Goal: Task Accomplishment & Management: Manage account settings

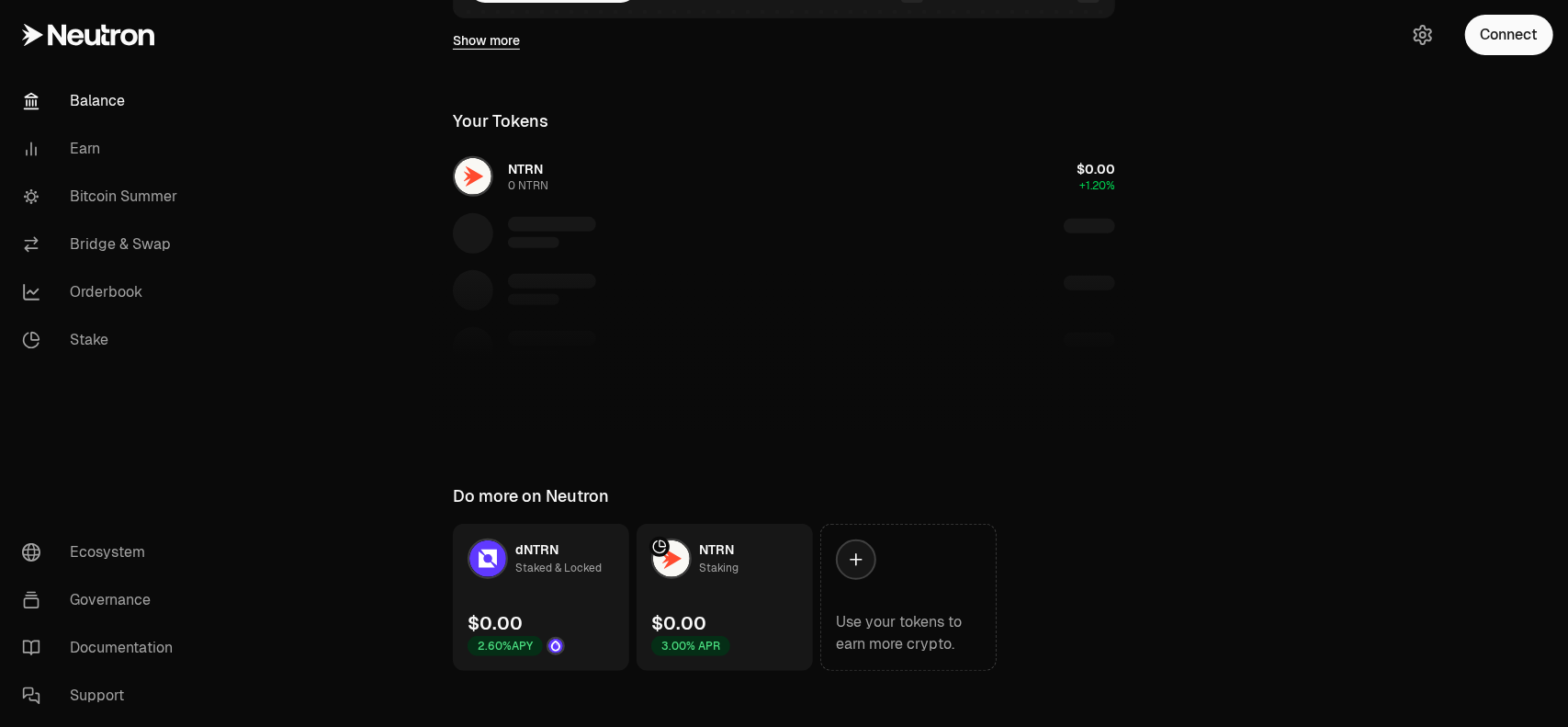
scroll to position [508, 0]
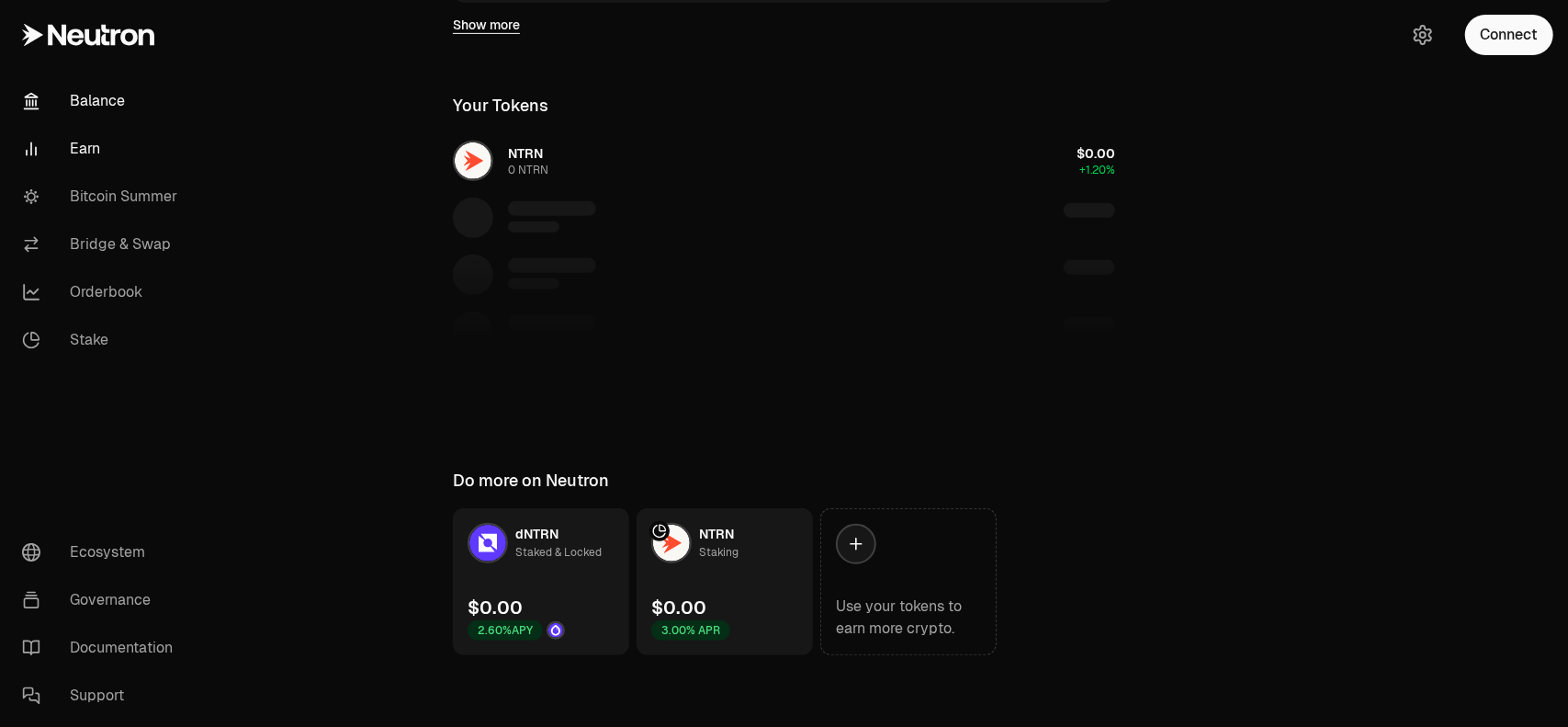
click at [114, 158] on link "Earn" at bounding box center [102, 149] width 191 height 48
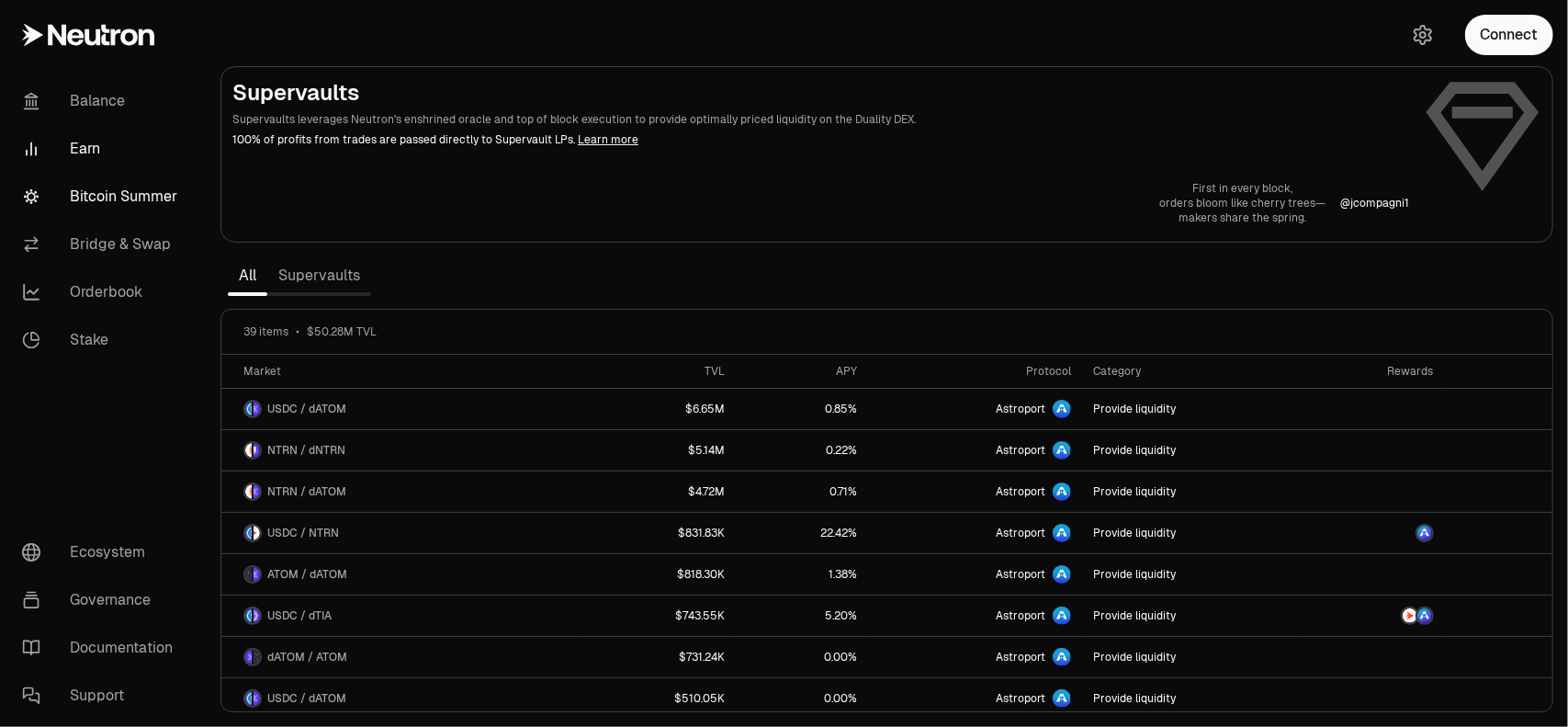
click at [123, 211] on link "Bitcoin Summer" at bounding box center [102, 196] width 191 height 48
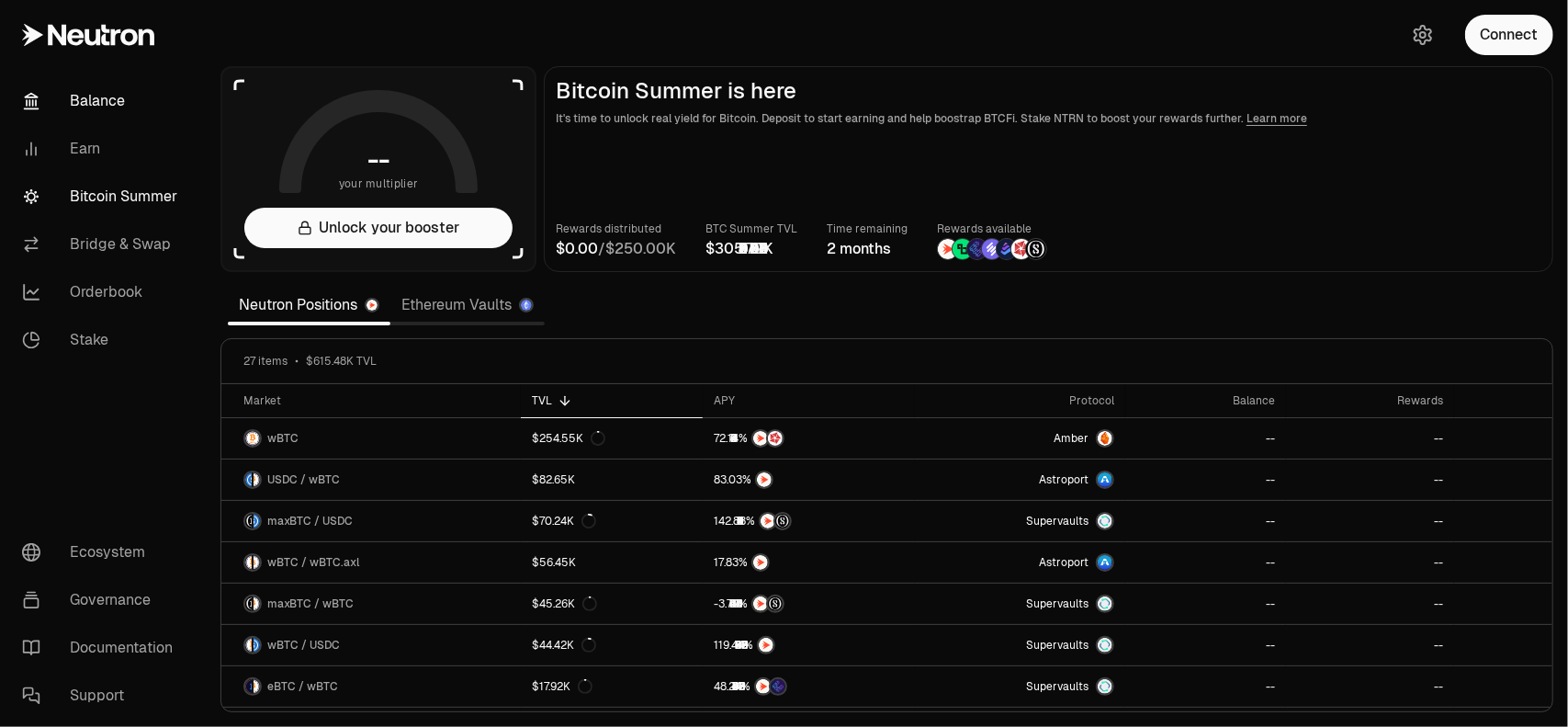
click at [101, 110] on link "Balance" at bounding box center [102, 101] width 191 height 48
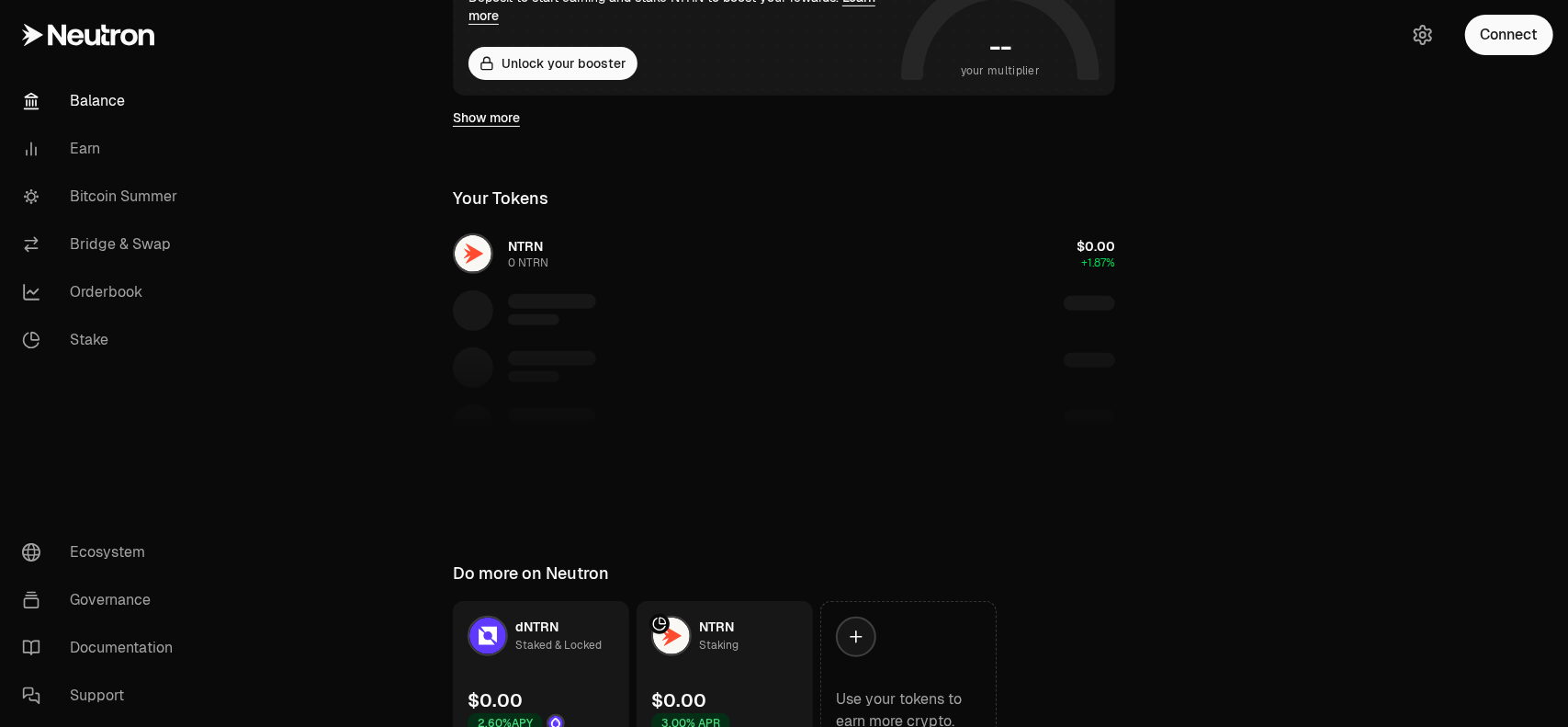
scroll to position [508, 0]
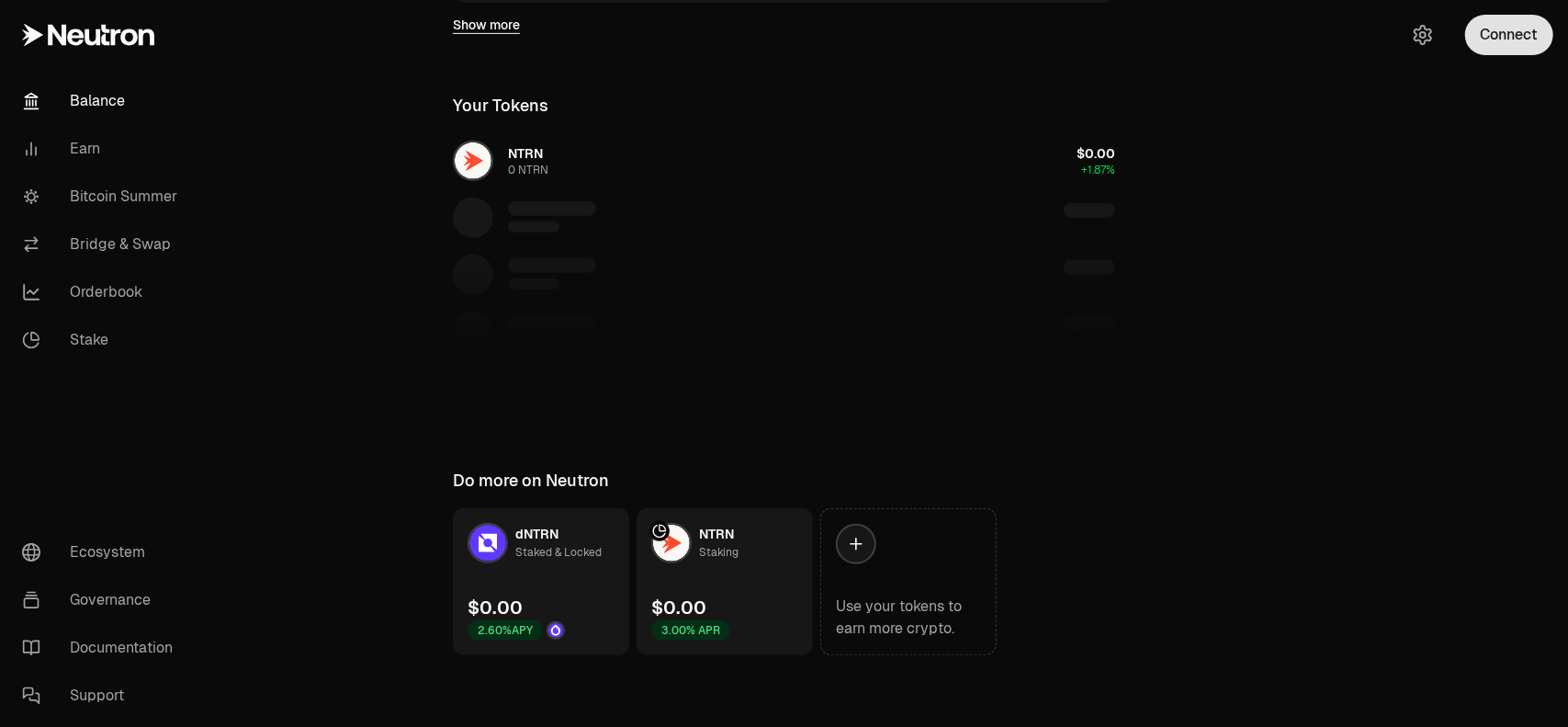
click at [1504, 41] on button "Connect" at bounding box center [1509, 35] width 88 height 41
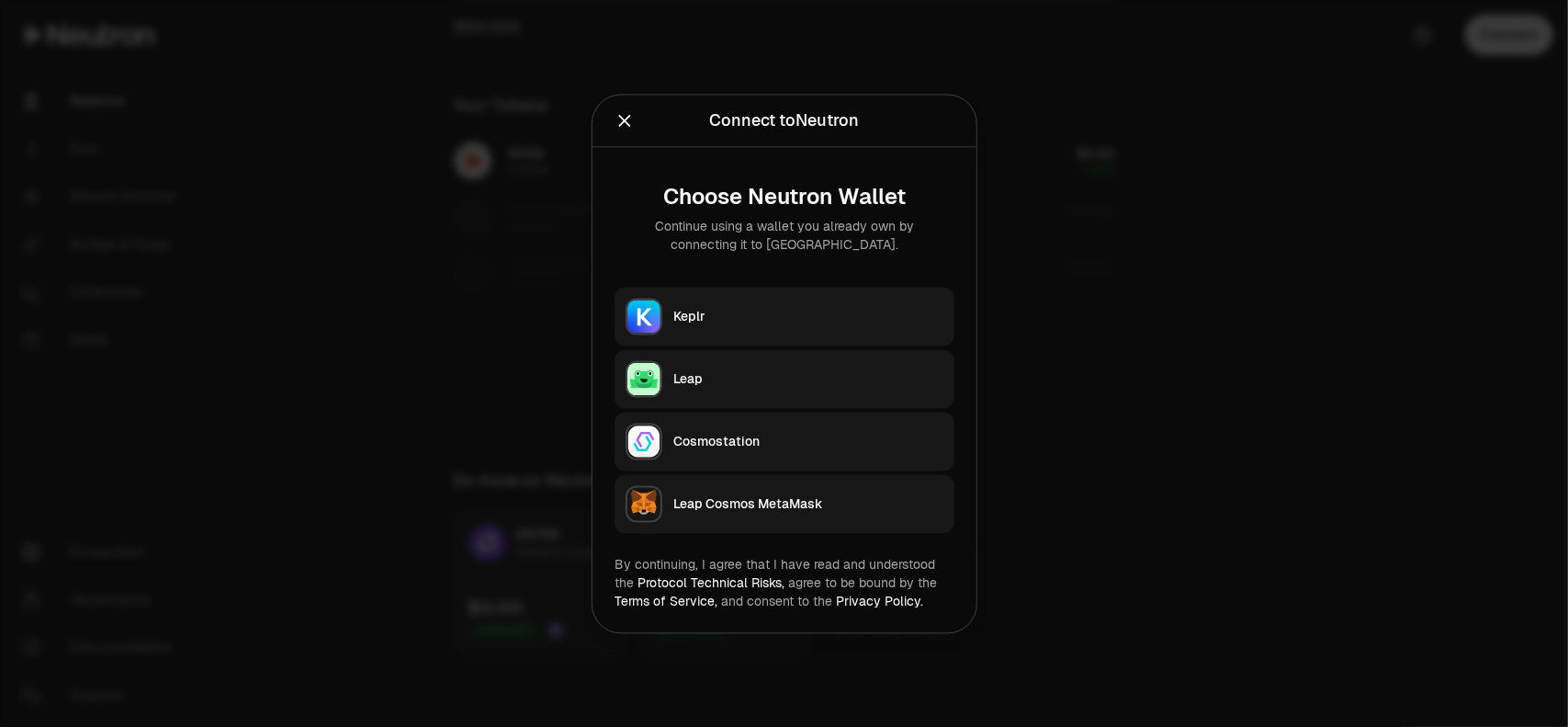
click at [737, 322] on div "Keplr" at bounding box center [808, 316] width 270 height 18
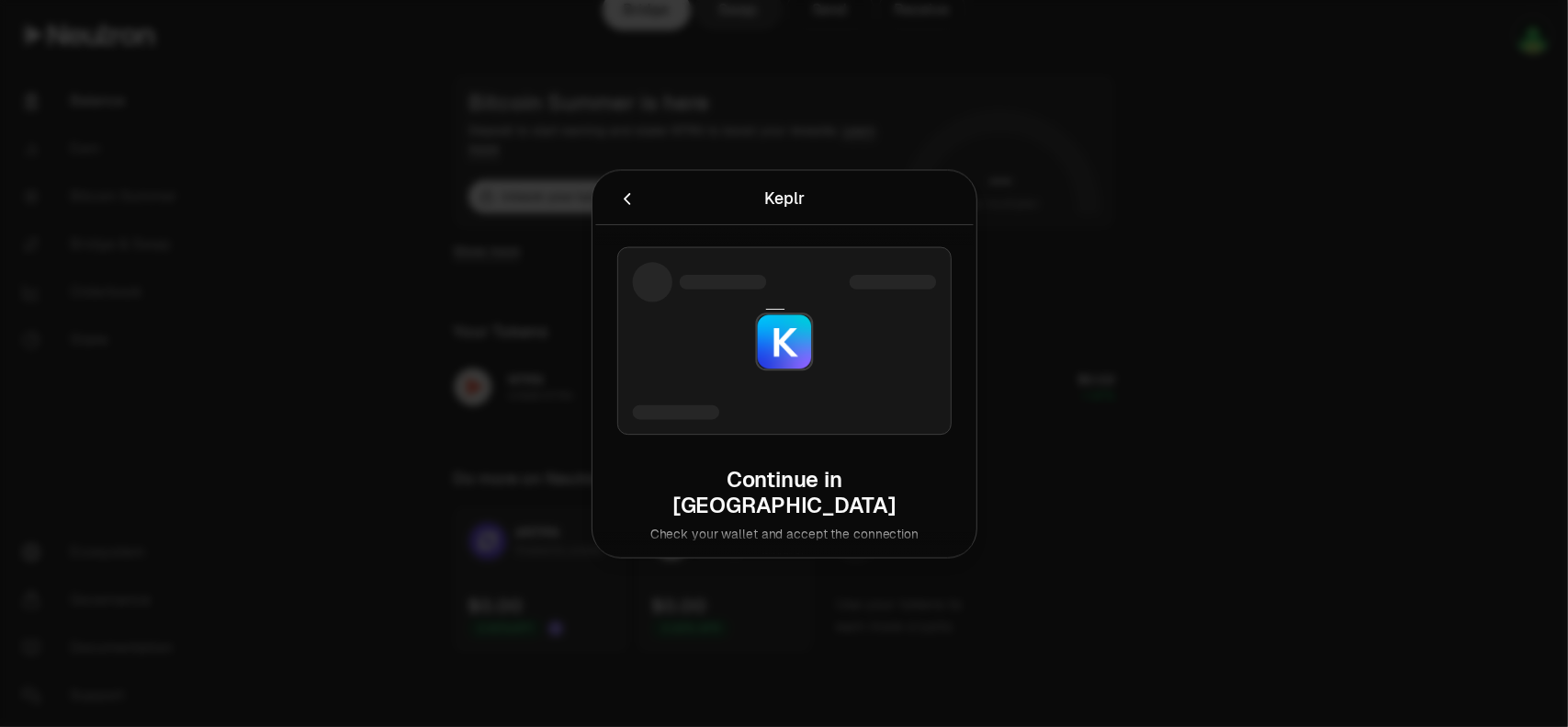
scroll to position [280, 0]
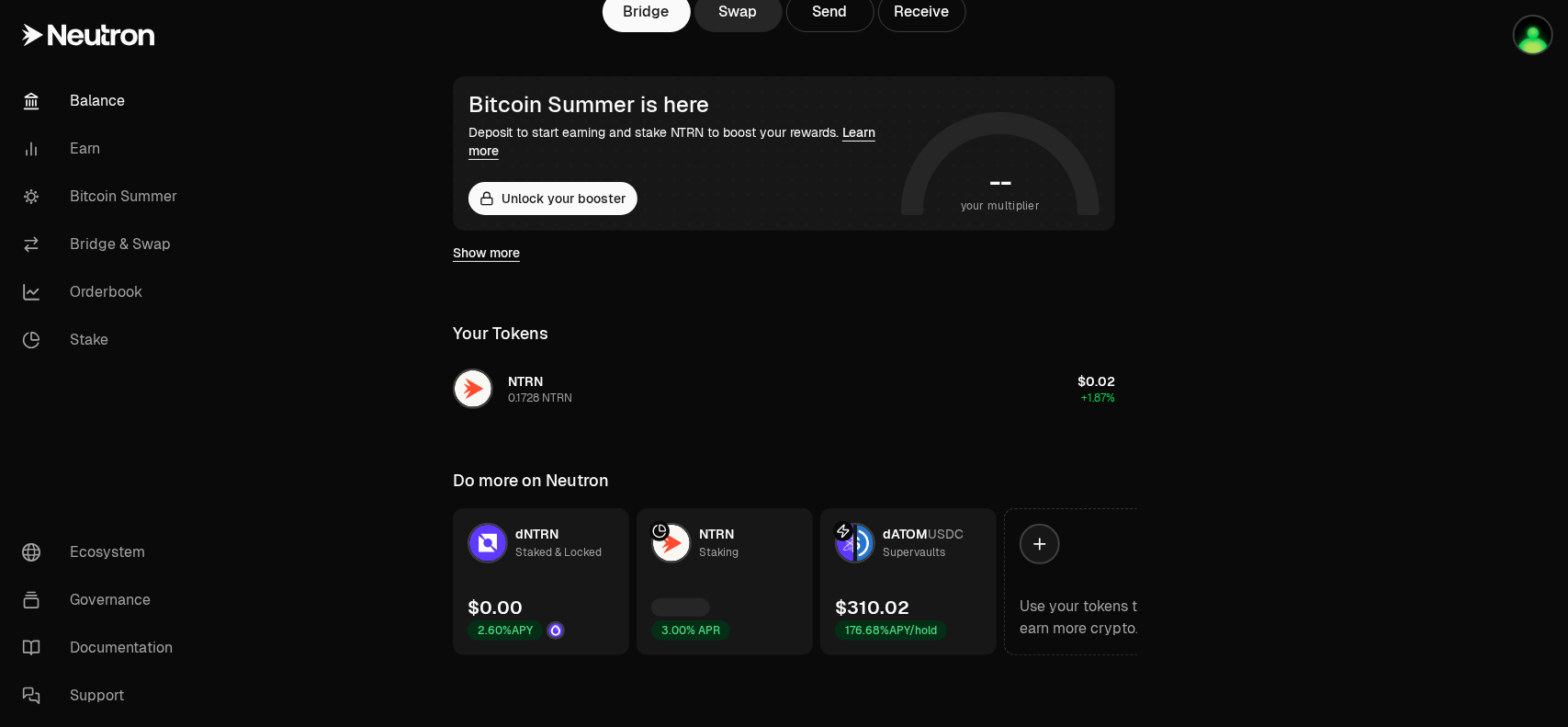
click at [1208, 194] on main "$0.00 1.87% Bridge Swap Send Receive Bitcoin Summer is here Deposit to start ea…" at bounding box center [886, 224] width 1362 height 1009
click at [915, 550] on div "Supervaults" at bounding box center [914, 552] width 63 height 18
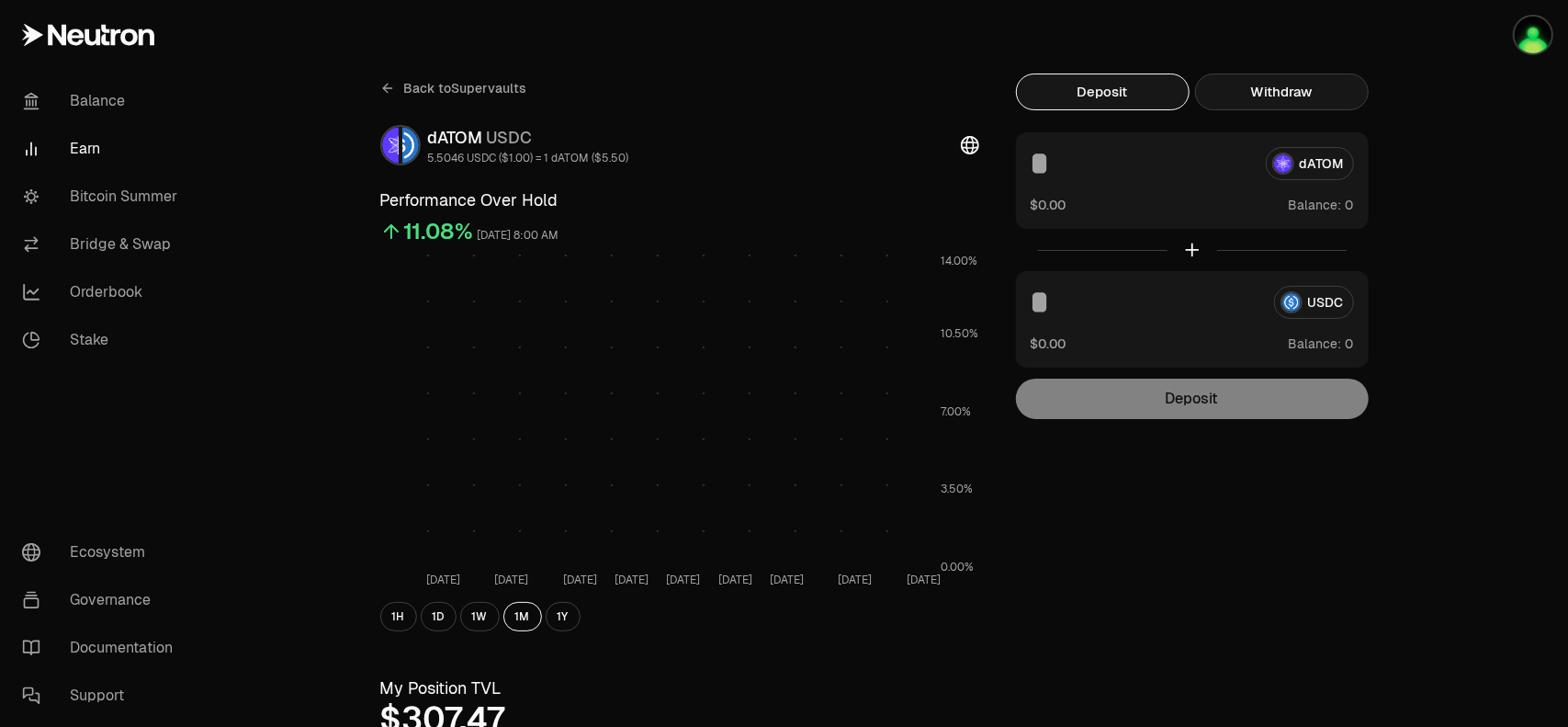
click at [1258, 97] on button "Withdraw" at bounding box center [1281, 92] width 173 height 37
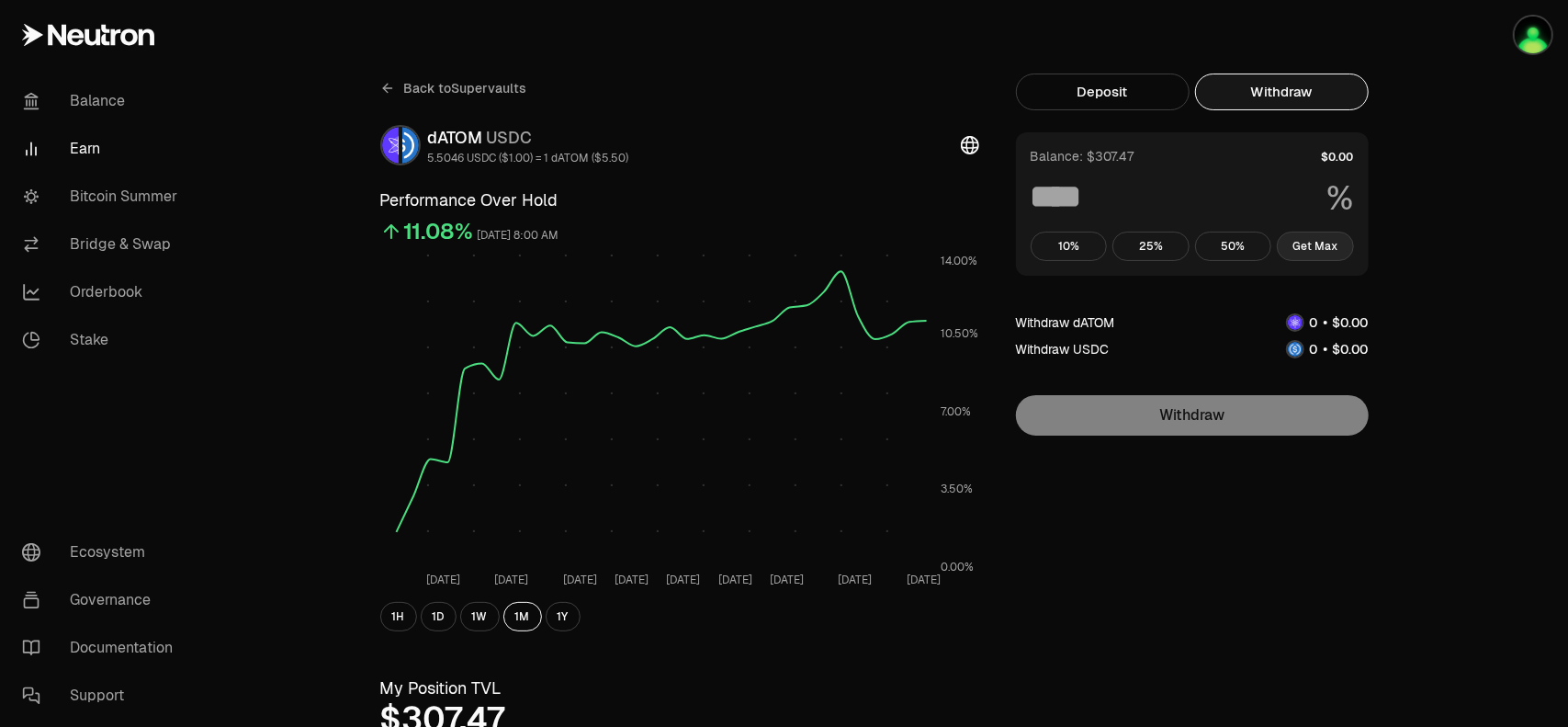
click at [1316, 249] on button "Get Max" at bounding box center [1316, 246] width 77 height 29
type input "***"
